Goal: Task Accomplishment & Management: Use online tool/utility

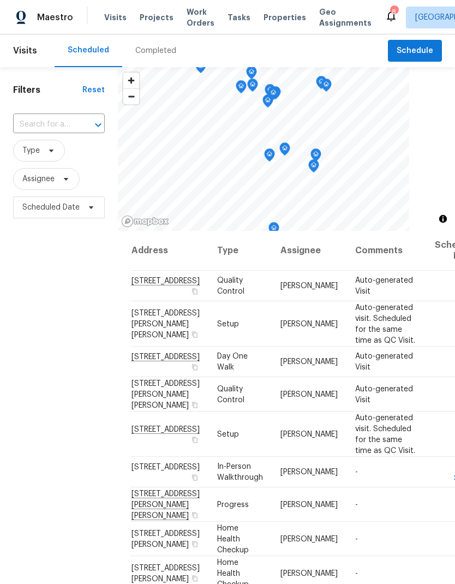
click at [152, 19] on span "Projects" at bounding box center [157, 17] width 34 height 11
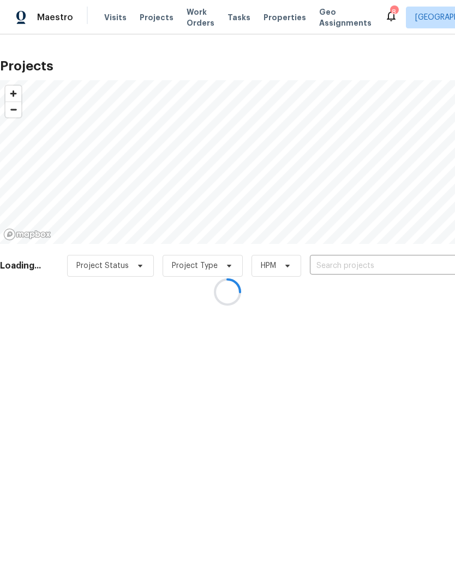
click at [368, 263] on div at bounding box center [227, 292] width 455 height 584
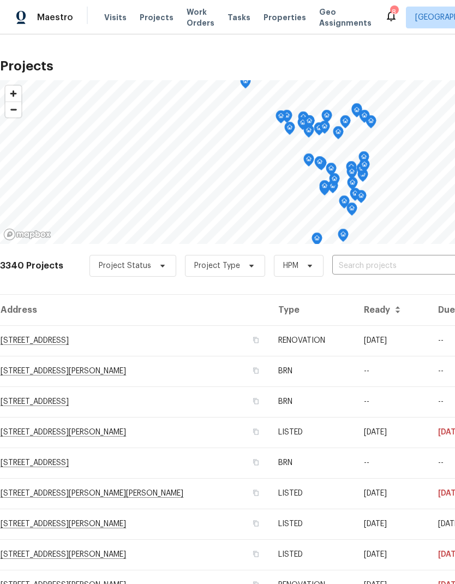
click at [362, 263] on input "text" at bounding box center [394, 265] width 125 height 17
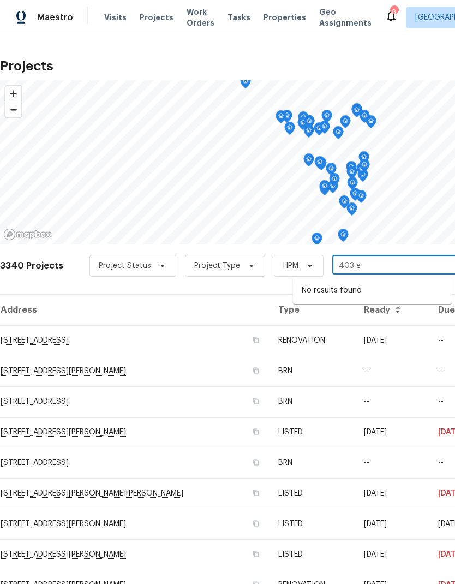
type input "403 ex"
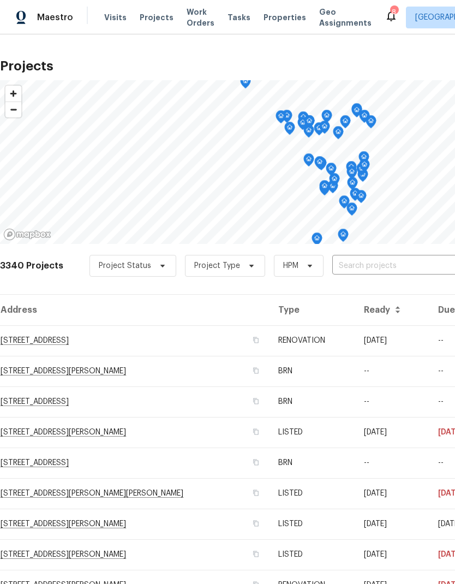
click at [369, 262] on input "text" at bounding box center [394, 265] width 125 height 17
type input "exca"
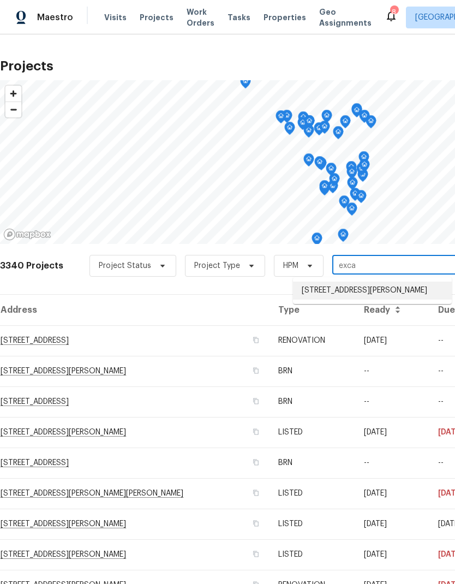
click at [373, 289] on li "405 Excalibur Blvd, Troy, MO 63379" at bounding box center [372, 290] width 159 height 18
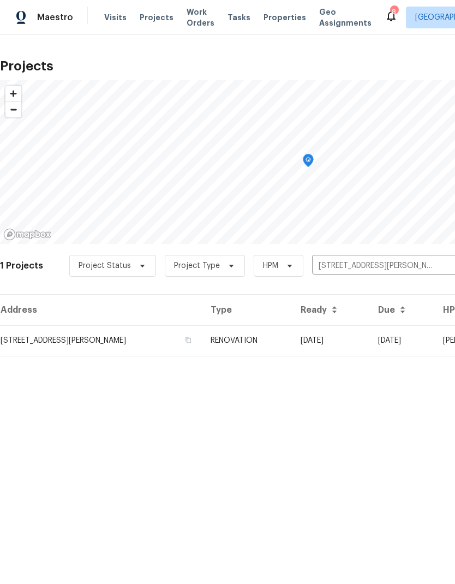
click at [111, 345] on td "405 Excalibur Blvd, Troy, MO 63379" at bounding box center [101, 340] width 202 height 31
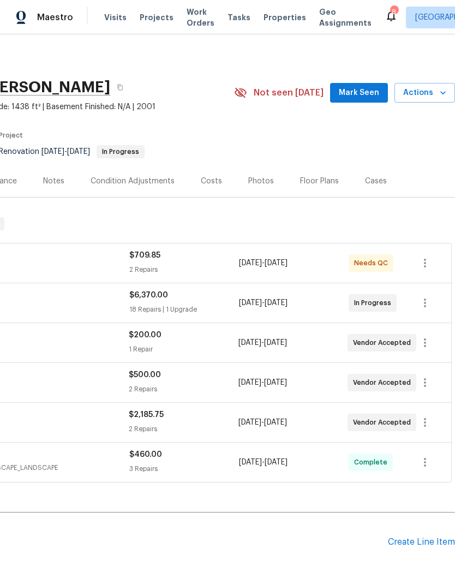
scroll to position [1, 161]
click at [440, 95] on icon "button" at bounding box center [442, 92] width 11 height 11
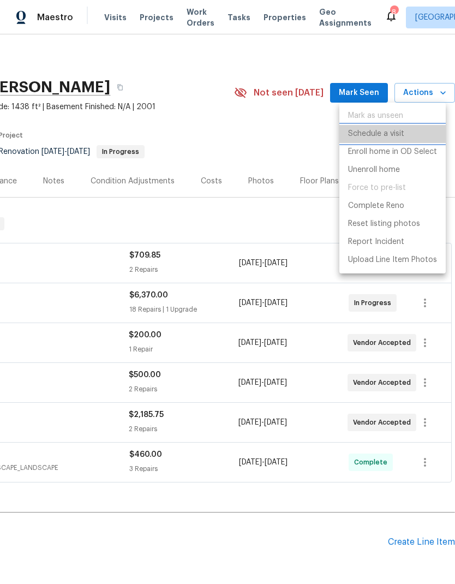
click at [401, 133] on p "Schedule a visit" at bounding box center [376, 133] width 56 height 11
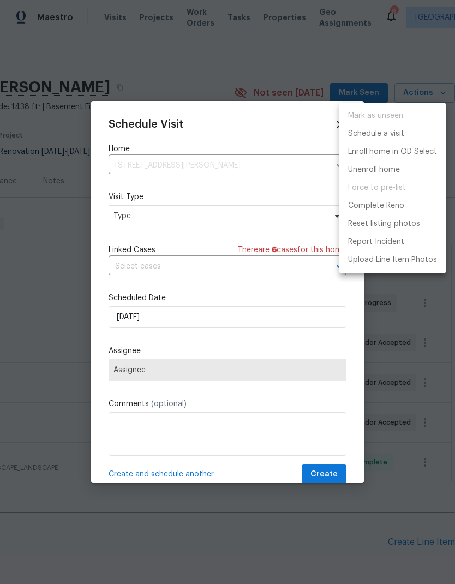
click at [165, 220] on div at bounding box center [227, 292] width 455 height 584
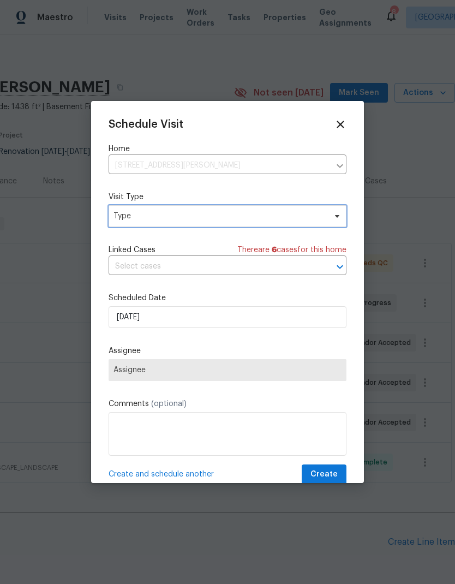
click at [130, 217] on span "Type" at bounding box center [219, 216] width 212 height 11
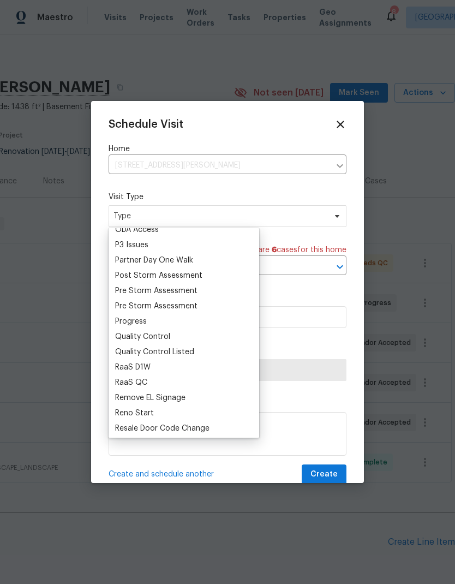
scroll to position [650, 0]
click at [146, 319] on div "Progress" at bounding box center [131, 320] width 32 height 11
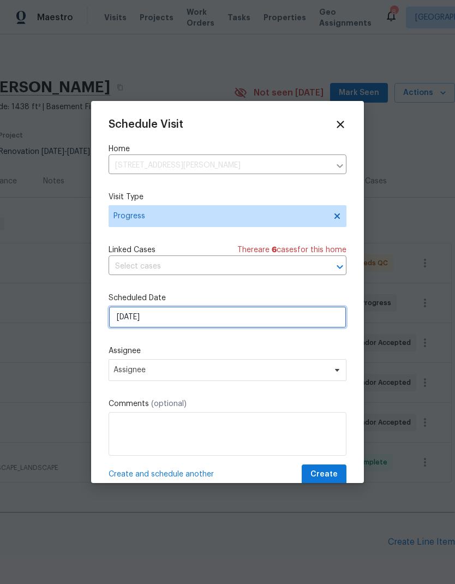
click at [171, 318] on input "9/22/2025" at bounding box center [228, 317] width 238 height 22
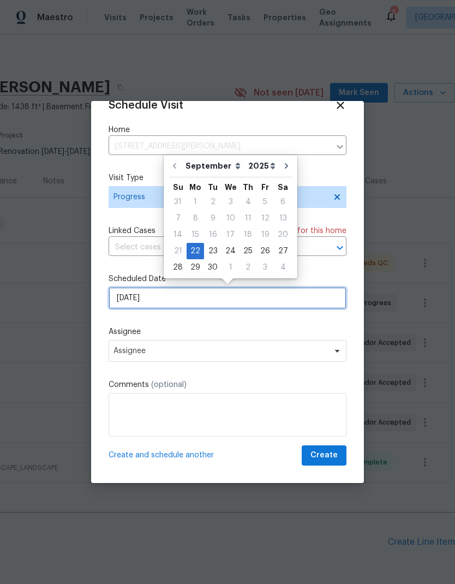
scroll to position [21, 0]
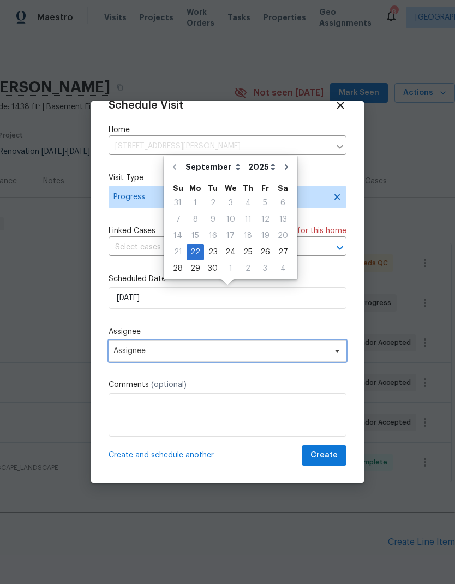
click at [126, 347] on span "Assignee" at bounding box center [220, 350] width 214 height 9
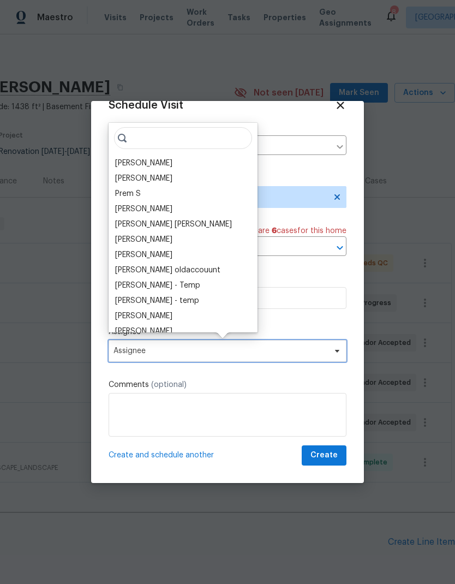
click at [128, 355] on span "Assignee" at bounding box center [220, 350] width 214 height 9
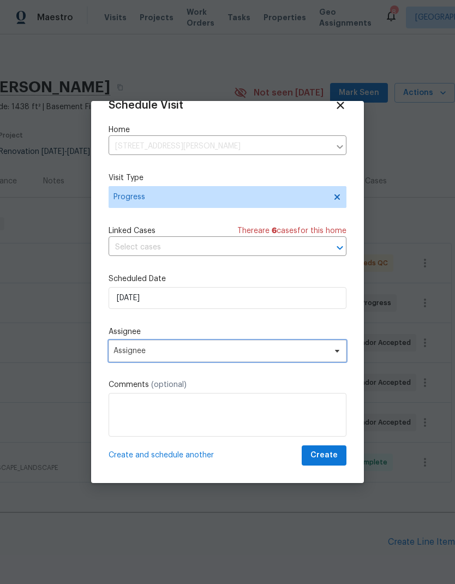
click at [132, 356] on span "Assignee" at bounding box center [228, 351] width 238 height 22
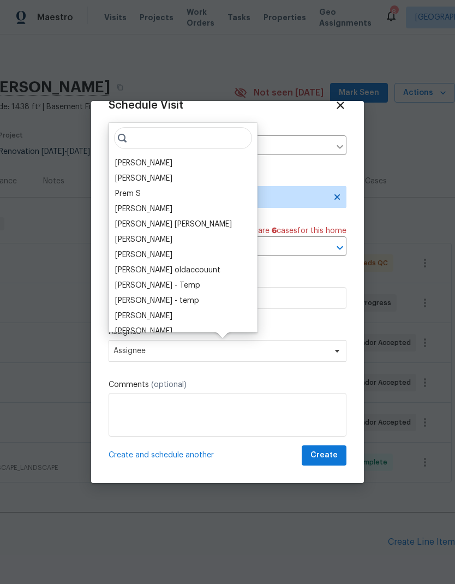
click at [130, 155] on div "Brad Baum Vigneshwaran B Prem S Vinodh Kumar Mohammed Moshin Ali Vinod Kumar Sa…" at bounding box center [183, 227] width 149 height 209
click at [147, 161] on div "[PERSON_NAME]" at bounding box center [143, 163] width 57 height 11
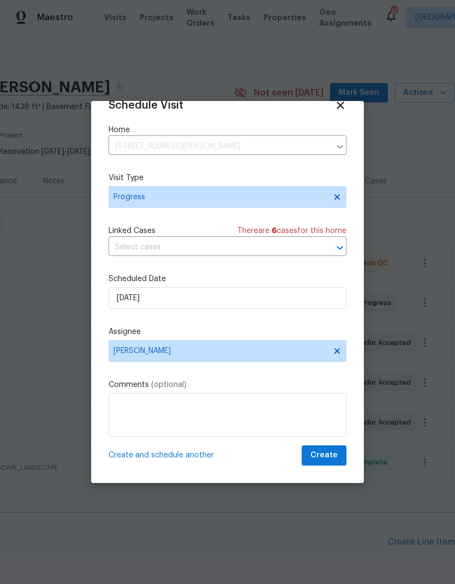
click at [139, 450] on span "Create and schedule another" at bounding box center [161, 454] width 105 height 11
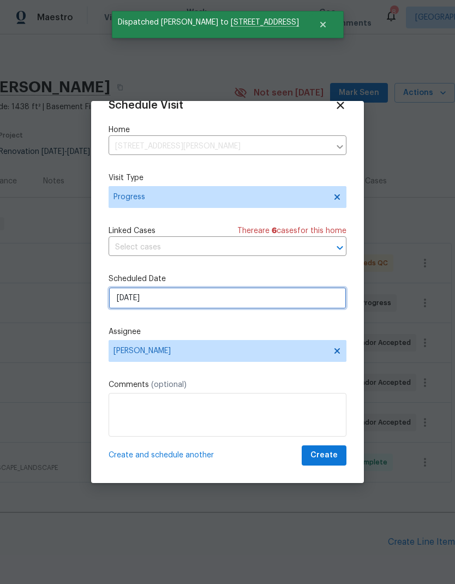
click at [161, 299] on input "9/22/2025" at bounding box center [228, 298] width 238 height 22
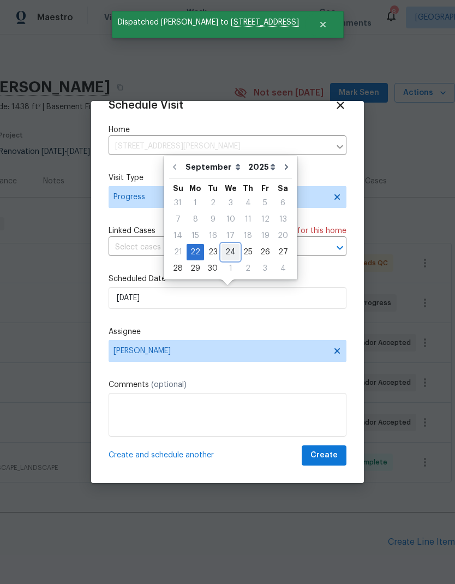
click at [234, 251] on div "24" at bounding box center [230, 251] width 18 height 15
type input "9/24/2025"
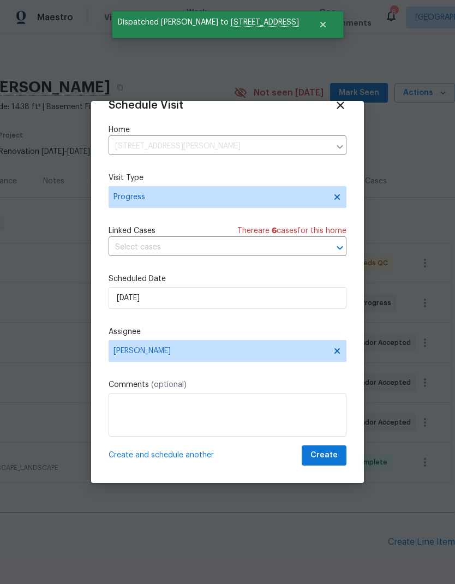
click at [155, 457] on span "Create and schedule another" at bounding box center [161, 454] width 105 height 11
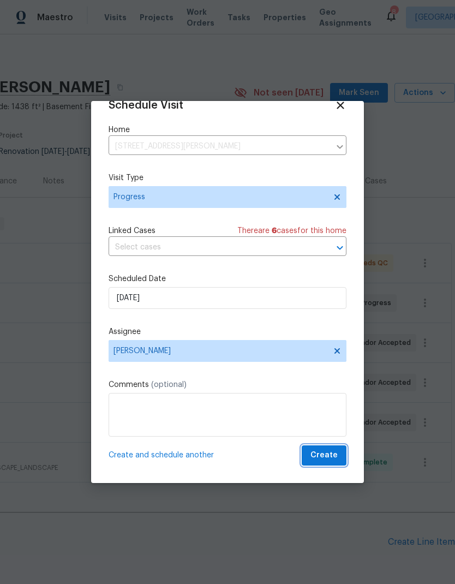
click at [330, 452] on span "Create" at bounding box center [323, 455] width 27 height 14
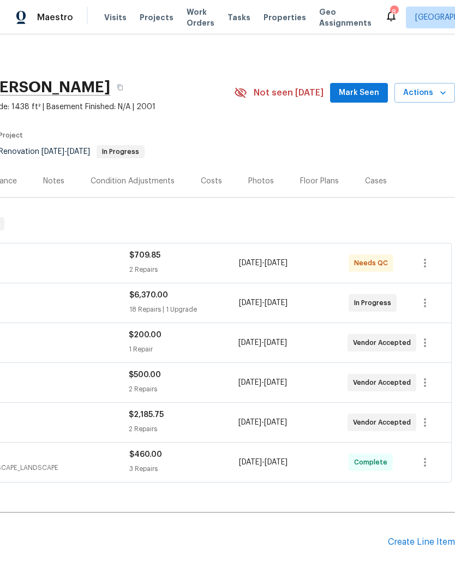
click at [159, 22] on span "Projects" at bounding box center [157, 17] width 34 height 11
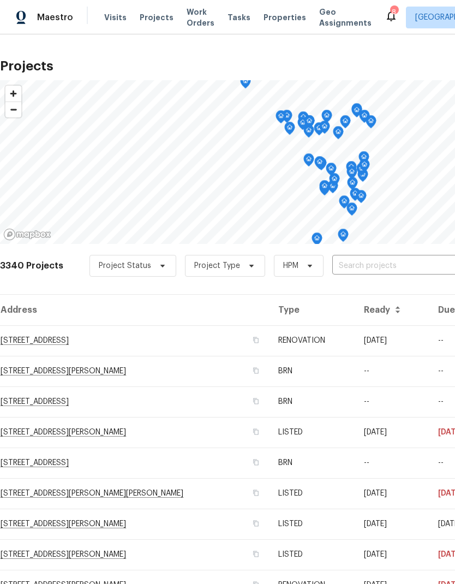
click at [370, 266] on input "text" at bounding box center [394, 265] width 125 height 17
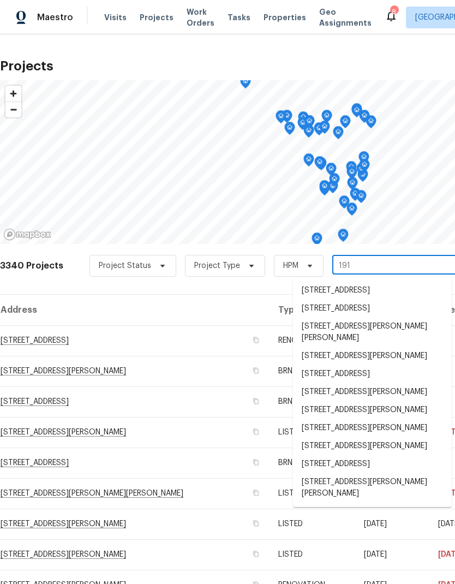
type input "191 g"
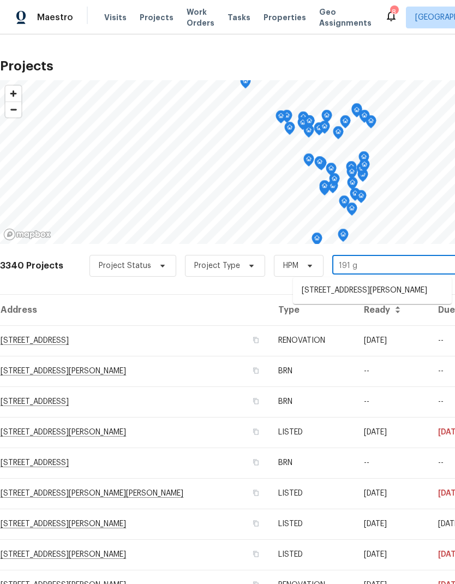
click at [383, 287] on li "191 Gardenia Dr, Troy, MO 63379" at bounding box center [372, 290] width 159 height 18
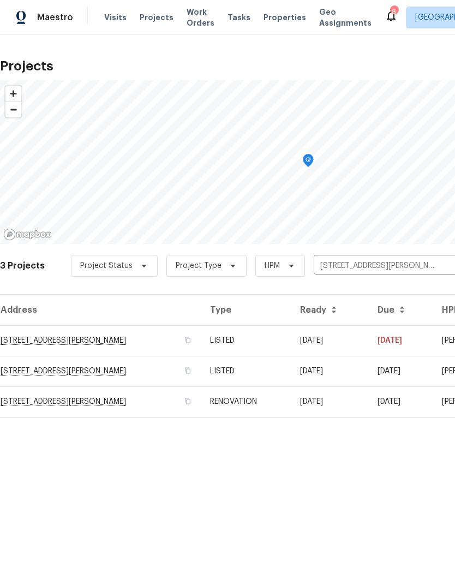
click at [93, 341] on td "191 Gardenia Dr, Troy, MO 63379" at bounding box center [100, 340] width 201 height 31
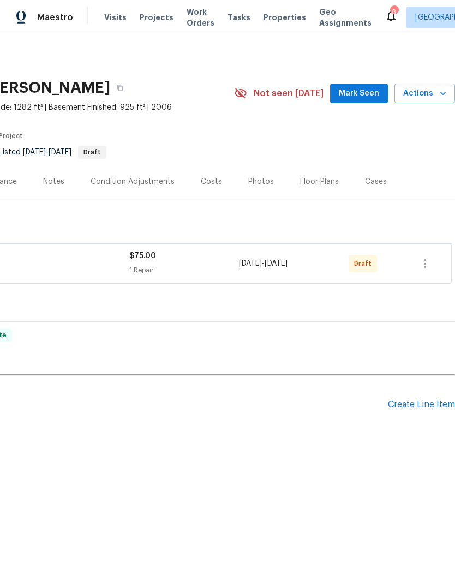
scroll to position [0, 161]
click at [426, 267] on icon "button" at bounding box center [425, 263] width 2 height 9
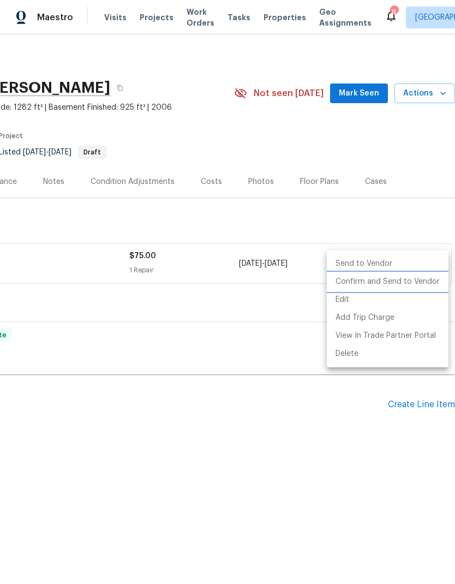
click at [416, 285] on li "Confirm and Send to Vendor" at bounding box center [388, 282] width 122 height 18
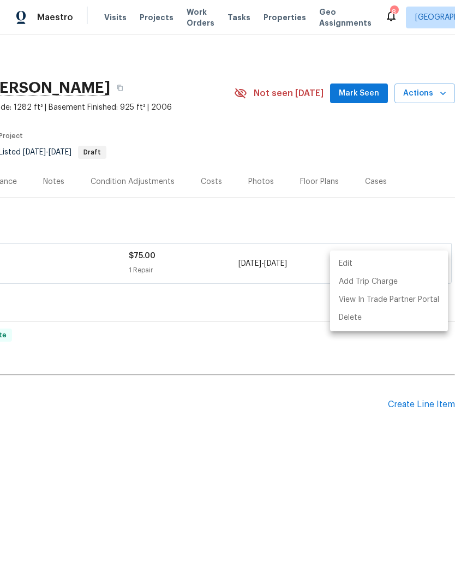
click at [442, 95] on div at bounding box center [227, 292] width 455 height 584
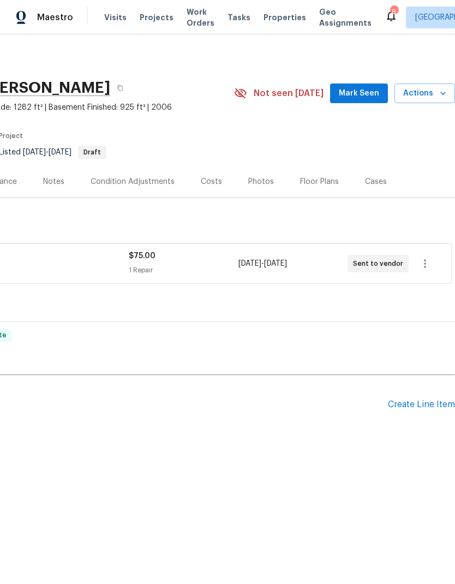
click at [440, 91] on icon "button" at bounding box center [442, 93] width 11 height 11
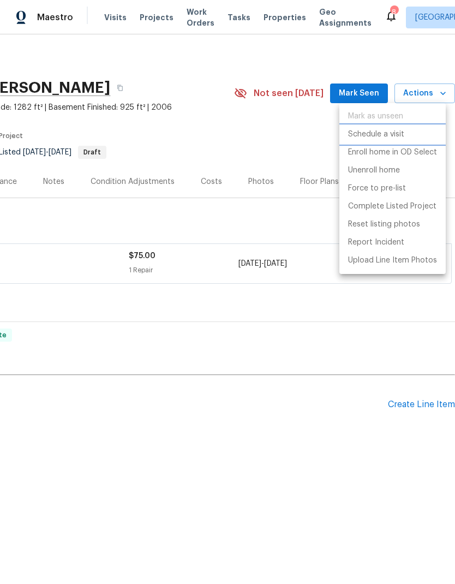
click at [393, 135] on p "Schedule a visit" at bounding box center [376, 134] width 56 height 11
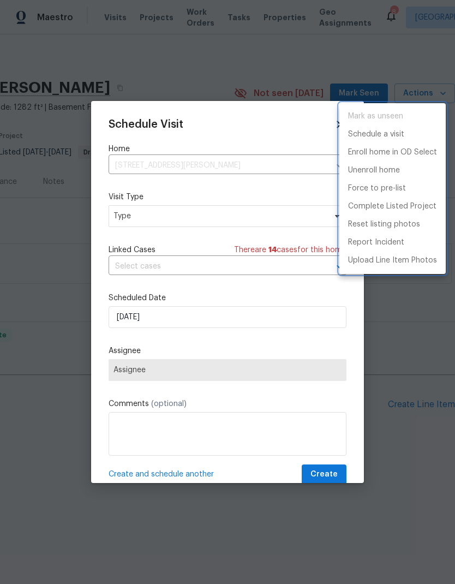
click at [131, 214] on div at bounding box center [227, 292] width 455 height 584
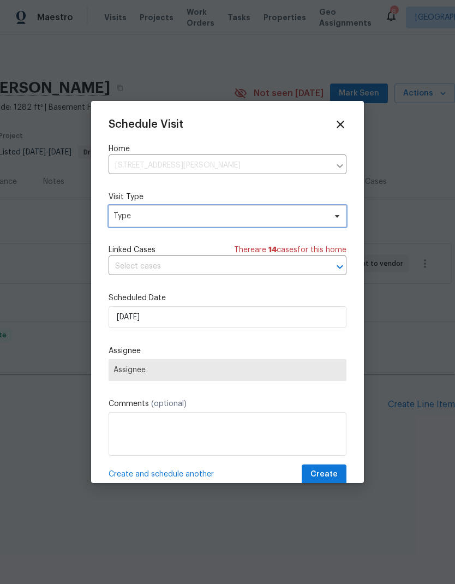
click at [128, 214] on span "Type" at bounding box center [219, 216] width 212 height 11
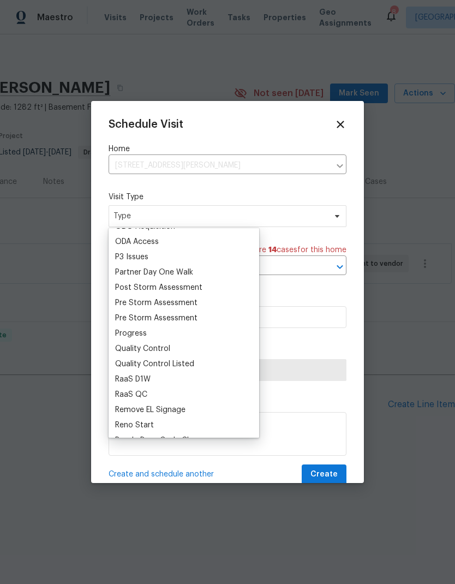
scroll to position [649, 0]
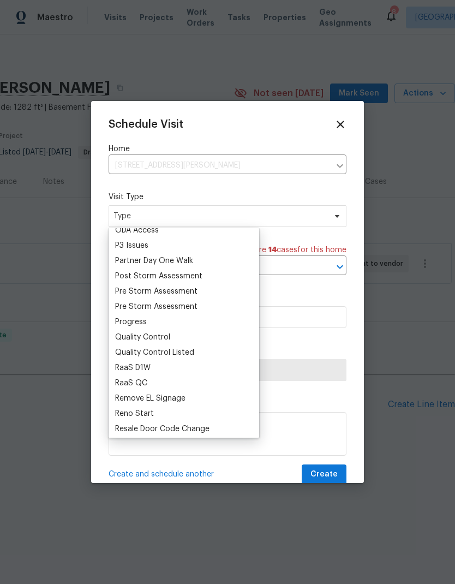
click at [136, 325] on div "Progress" at bounding box center [131, 321] width 32 height 11
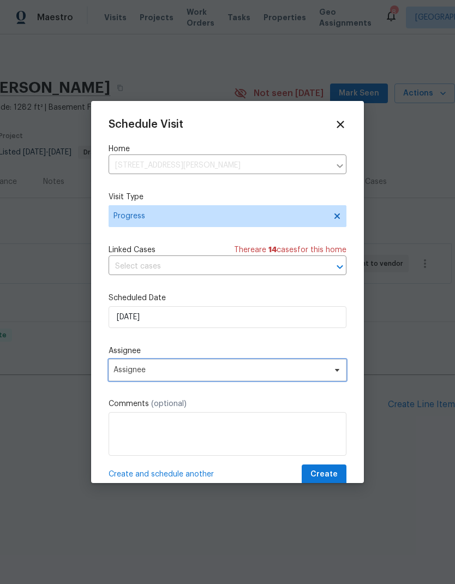
click at [133, 373] on span "Assignee" at bounding box center [220, 369] width 214 height 9
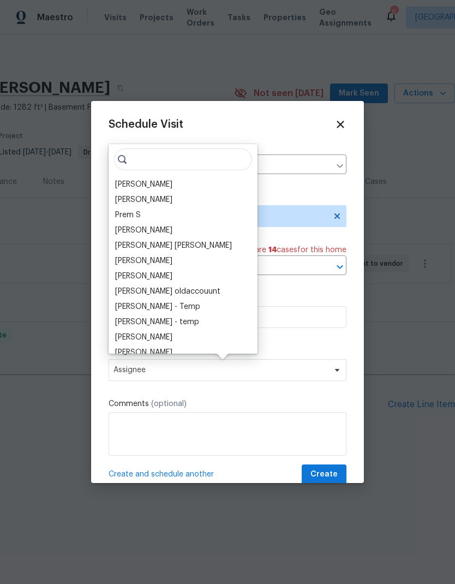
click at [149, 187] on div "[PERSON_NAME]" at bounding box center [143, 184] width 57 height 11
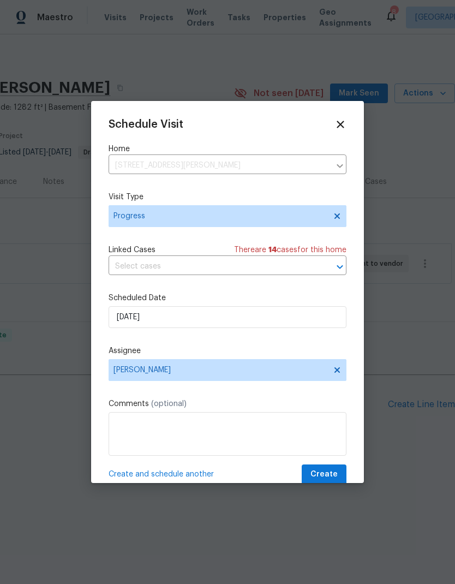
click at [170, 476] on span "Create and schedule another" at bounding box center [161, 474] width 105 height 11
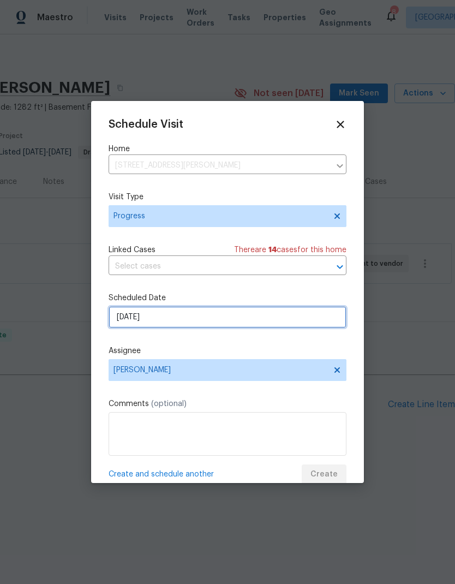
click at [175, 316] on input "9/22/2025" at bounding box center [228, 317] width 238 height 22
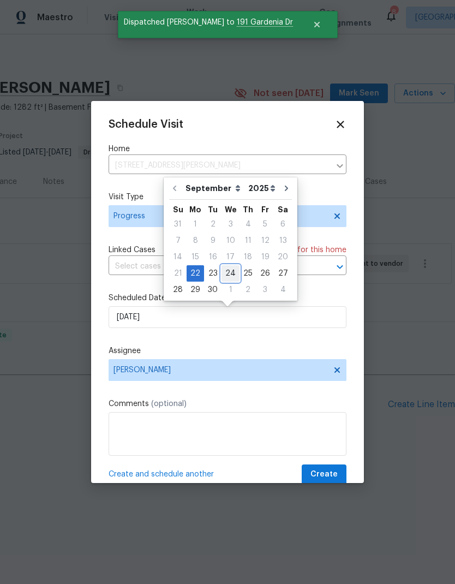
click at [232, 274] on div "24" at bounding box center [230, 273] width 18 height 15
type input "9/24/2025"
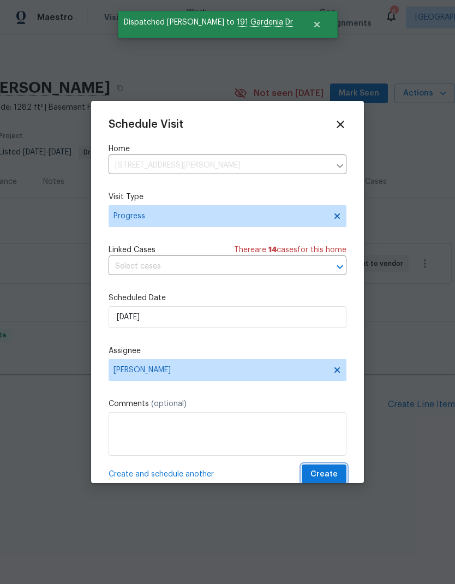
click at [327, 477] on span "Create" at bounding box center [323, 474] width 27 height 14
